Goal: Task Accomplishment & Management: Manage account settings

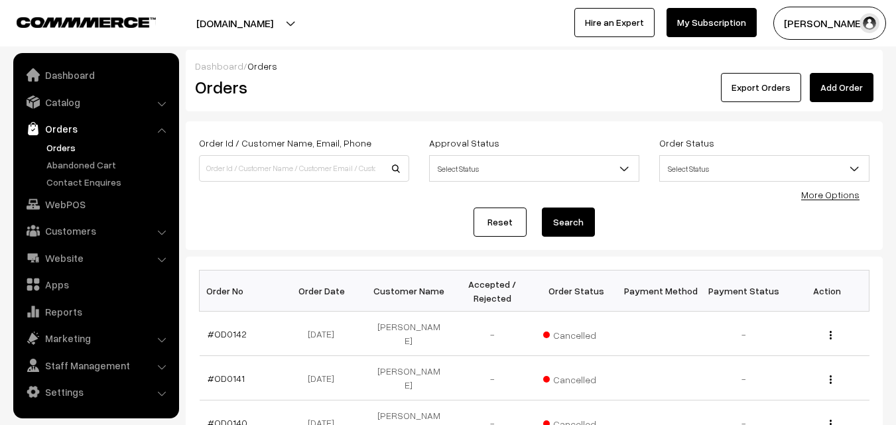
click at [63, 163] on link "Abandoned Cart" at bounding box center [108, 165] width 131 height 14
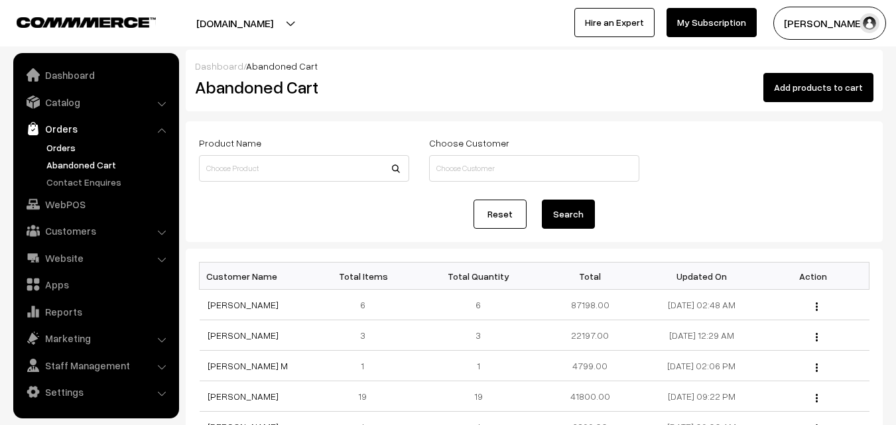
click at [54, 146] on link "Orders" at bounding box center [108, 148] width 131 height 14
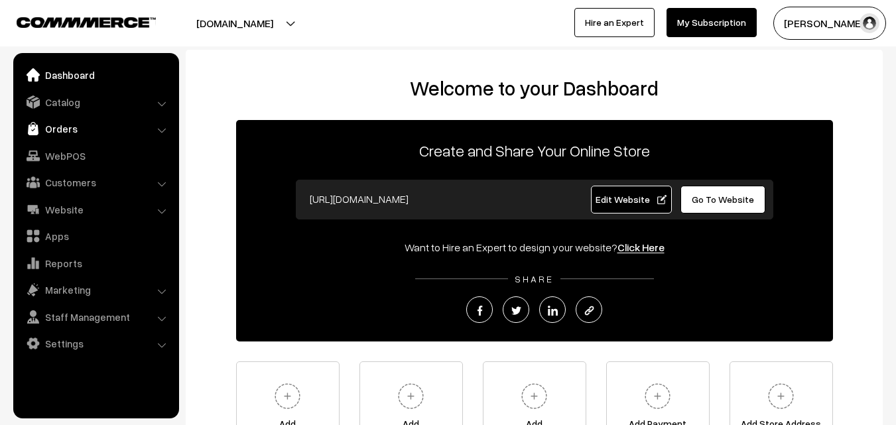
click at [135, 129] on link "Orders" at bounding box center [96, 129] width 158 height 24
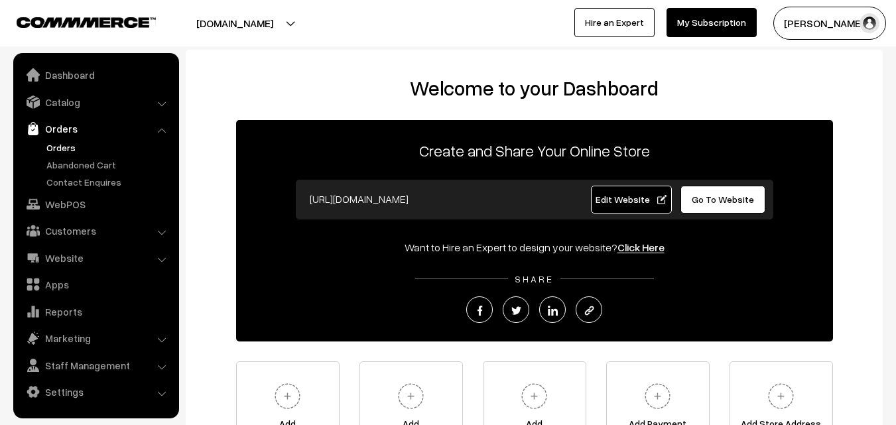
click at [72, 146] on link "Orders" at bounding box center [108, 148] width 131 height 14
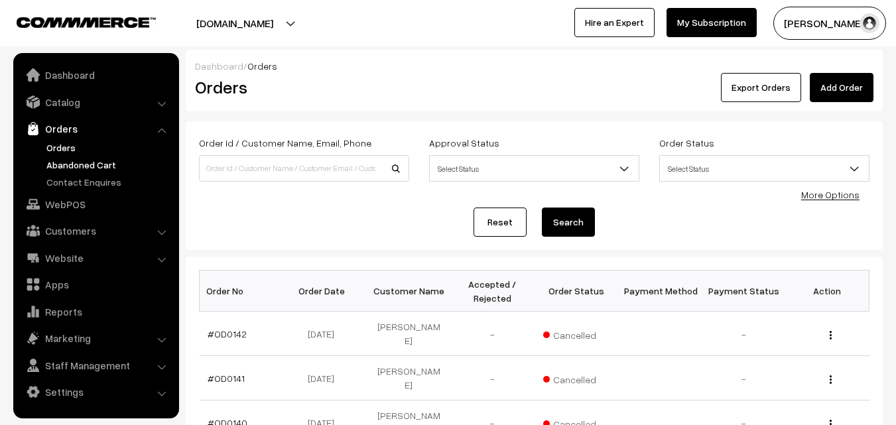
click at [60, 167] on link "Abandoned Cart" at bounding box center [108, 165] width 131 height 14
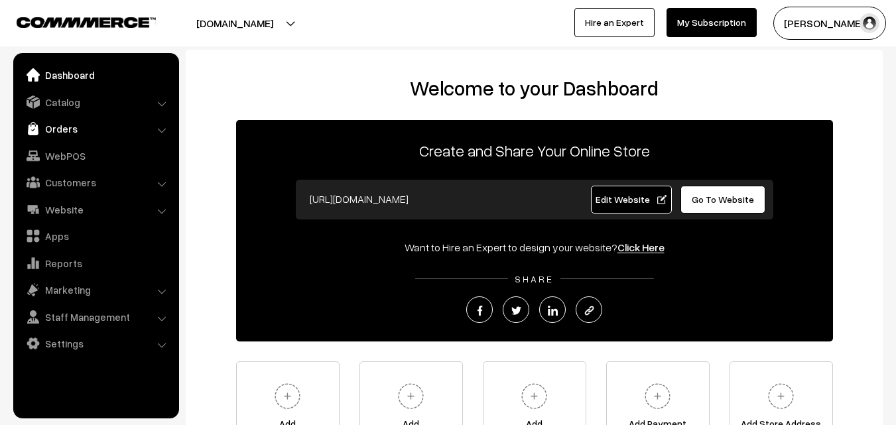
click at [91, 121] on link "Orders" at bounding box center [96, 129] width 158 height 24
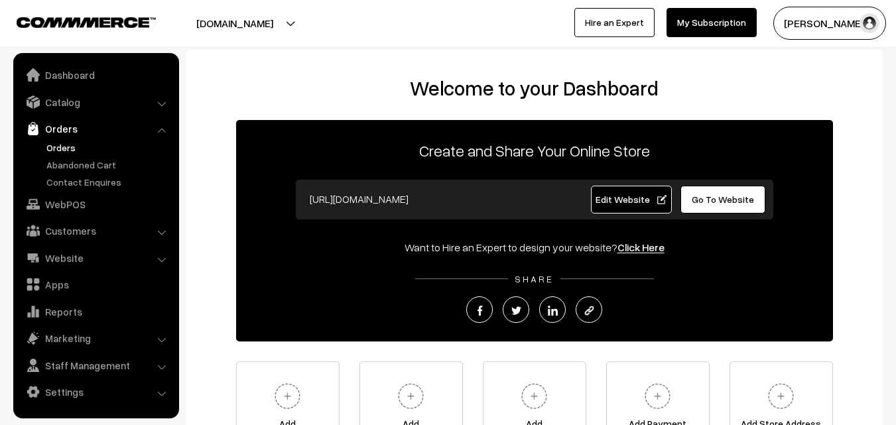
click at [70, 147] on link "Orders" at bounding box center [108, 148] width 131 height 14
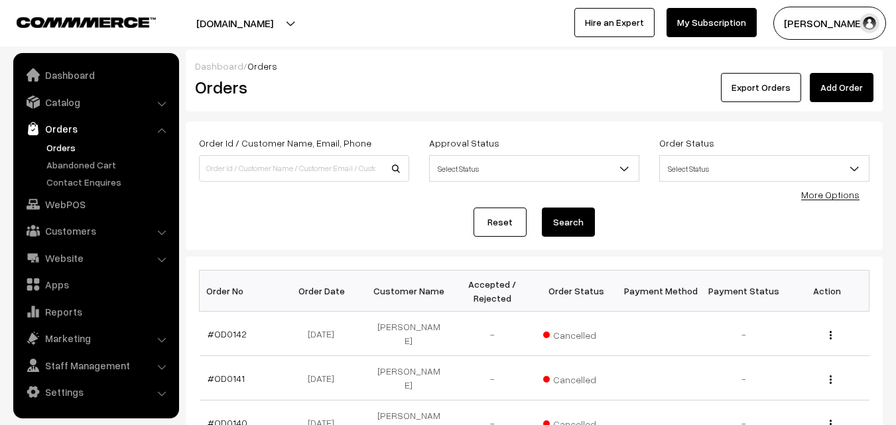
click at [836, 29] on button "[PERSON_NAME]" at bounding box center [830, 23] width 113 height 33
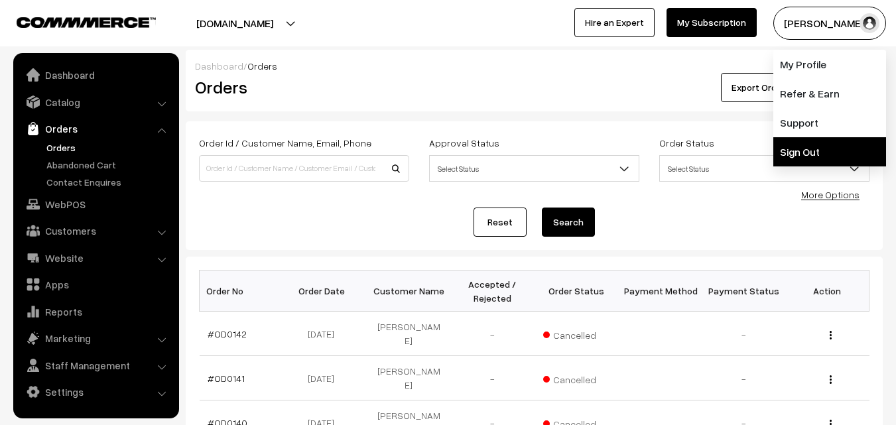
click at [815, 148] on link "Sign Out" at bounding box center [830, 151] width 113 height 29
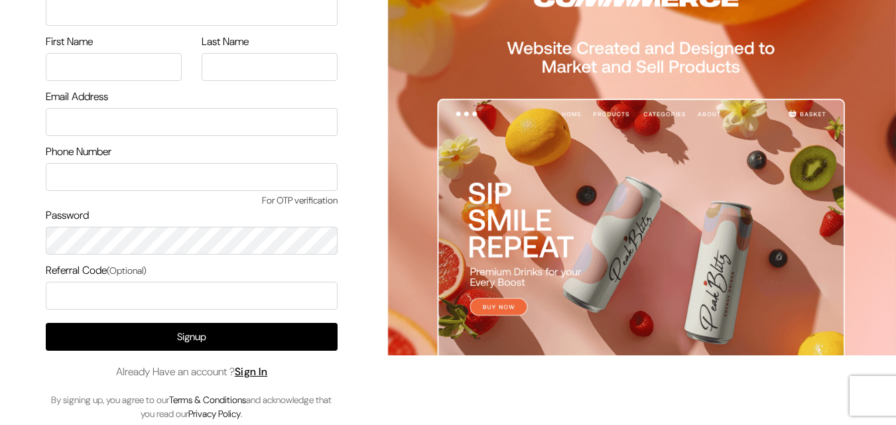
scroll to position [76, 0]
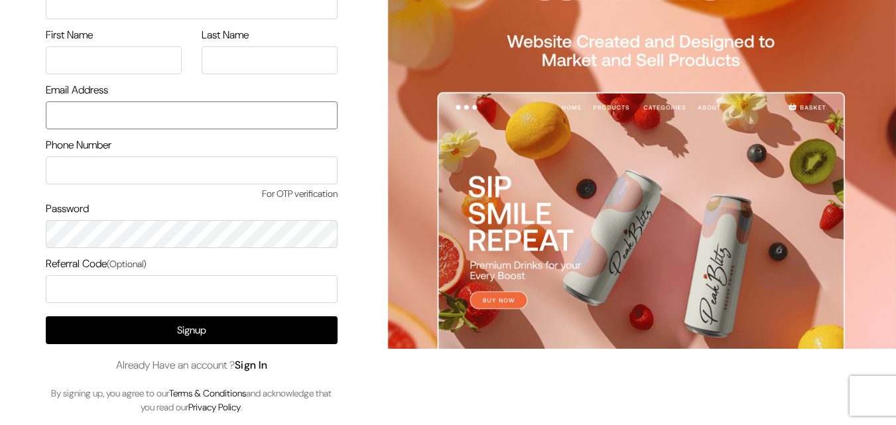
type input "uppadasarees999@gmail.com"
click at [261, 361] on link "Sign In" at bounding box center [251, 365] width 33 height 14
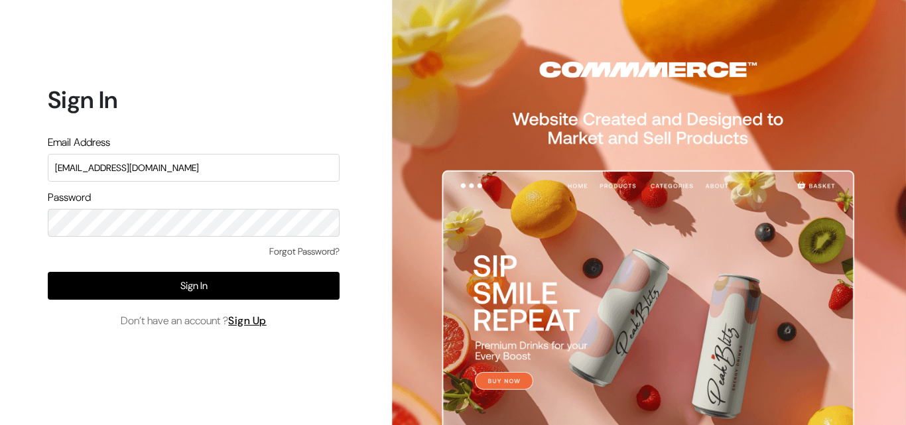
drag, startPoint x: 191, startPoint y: 170, endPoint x: 28, endPoint y: 169, distance: 163.2
click at [28, 169] on div "Sign In Email Address uppadasarees999@gmail.com Password Forgot Password? Sign …" at bounding box center [189, 212] width 378 height 425
type input "K"
type input "ksnaturals9@gmail.com"
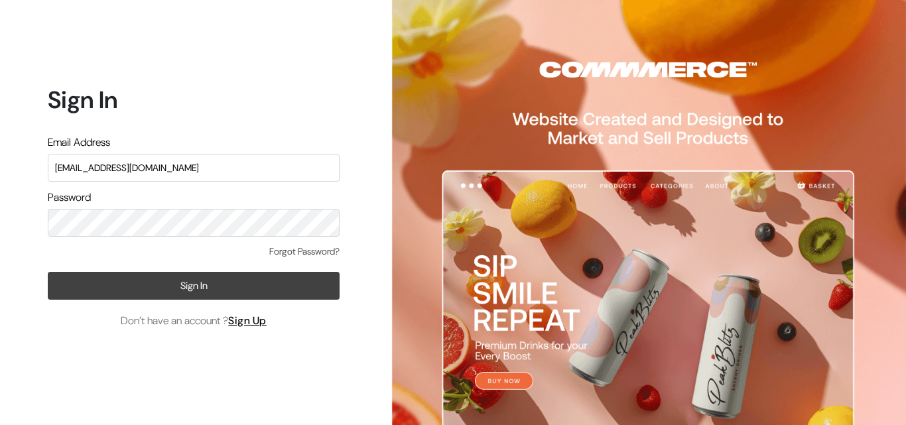
click at [70, 282] on button "Sign In" at bounding box center [194, 286] width 292 height 28
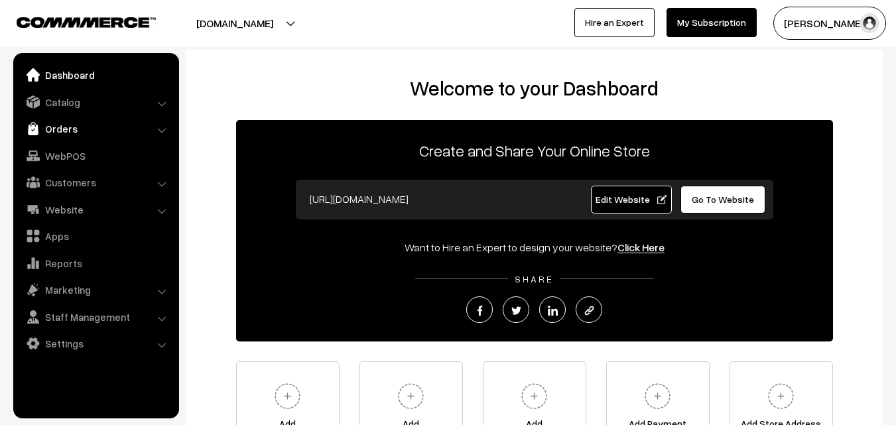
click at [75, 130] on link "Orders" at bounding box center [96, 129] width 158 height 24
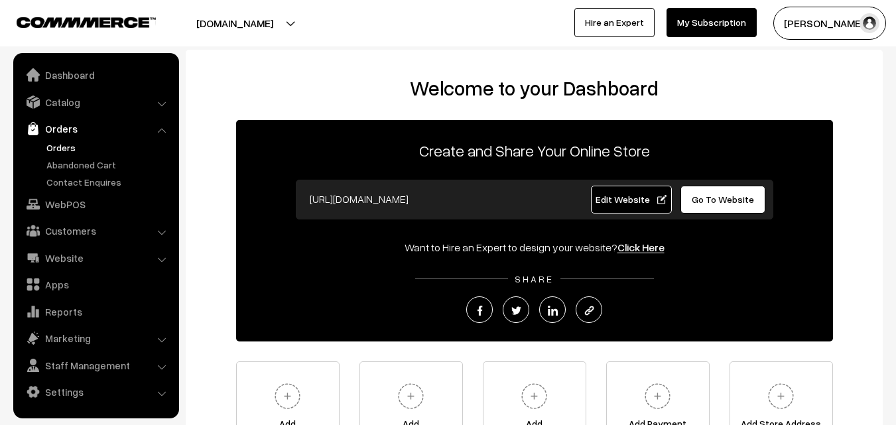
click at [68, 149] on link "Orders" at bounding box center [108, 148] width 131 height 14
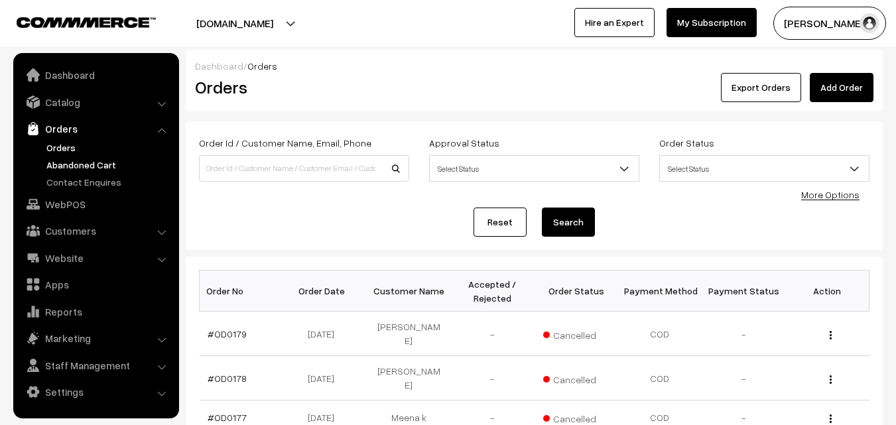
click at [68, 171] on link "Abandoned Cart" at bounding box center [108, 165] width 131 height 14
click at [73, 164] on link "Abandoned Cart" at bounding box center [108, 165] width 131 height 14
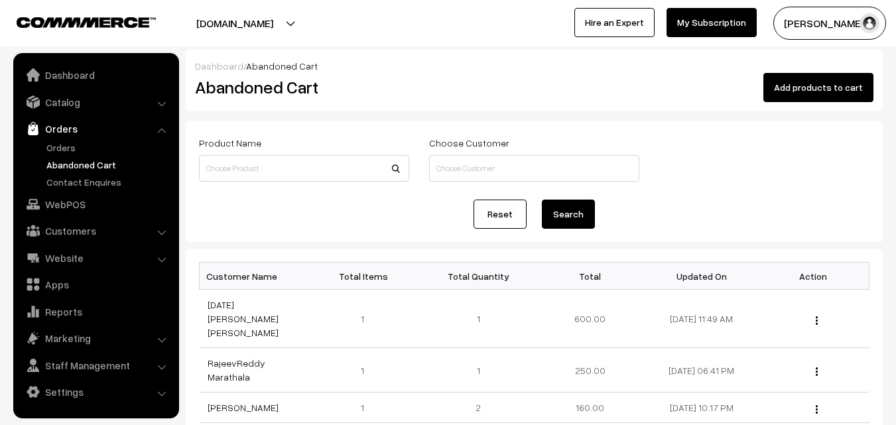
click at [808, 23] on button "[PERSON_NAME]" at bounding box center [830, 23] width 113 height 33
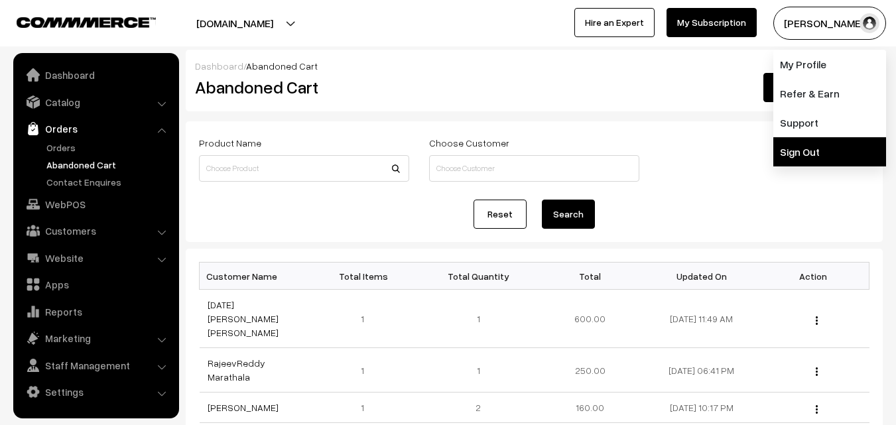
click at [819, 145] on link "Sign Out" at bounding box center [830, 151] width 113 height 29
